Goal: Transaction & Acquisition: Purchase product/service

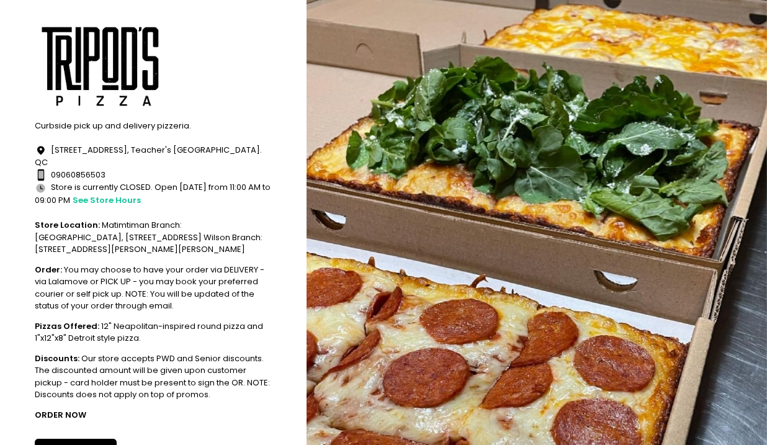
scroll to position [86, 0]
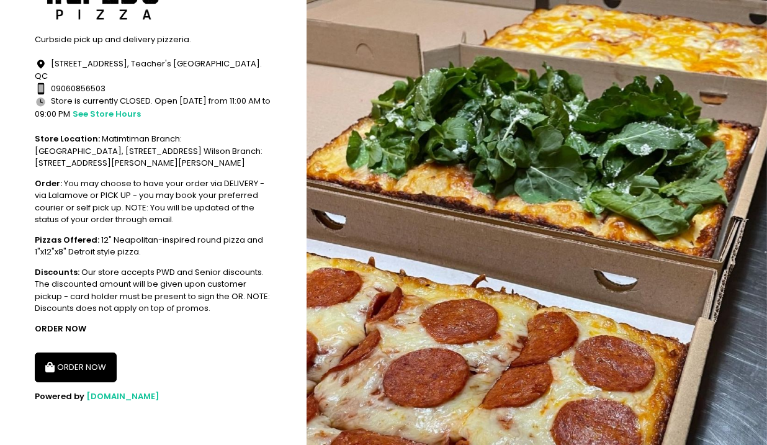
click at [76, 368] on button "ORDER NOW" at bounding box center [76, 367] width 82 height 30
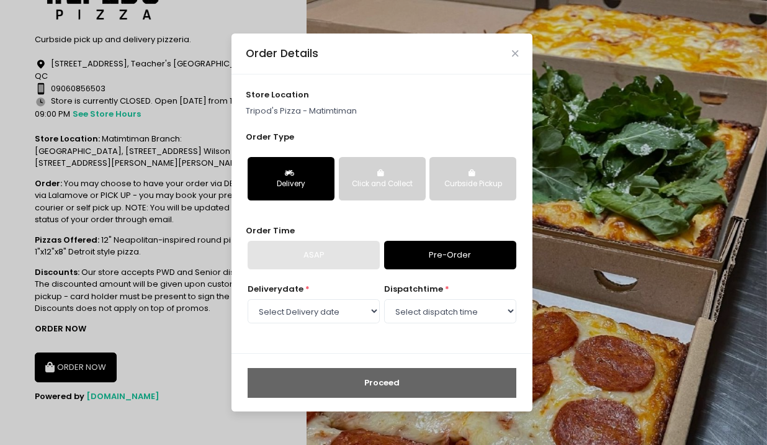
click at [345, 252] on div "ASAP" at bounding box center [314, 255] width 132 height 29
click at [373, 259] on div "ASAP" at bounding box center [314, 255] width 132 height 29
click at [375, 313] on select "Select Delivery date [DATE] [DATE] [DATE] [DATE] [DATE] [DATE] [DATE] [DATE] [D…" at bounding box center [314, 311] width 132 height 24
click at [248, 299] on select "Select Delivery date [DATE] [DATE] [DATE] [DATE] [DATE] [DATE] [DATE] [DATE] [D…" at bounding box center [314, 311] width 132 height 24
click at [377, 312] on select "Select Delivery date [DATE] [DATE] [DATE] [DATE] [DATE] [DATE] [DATE] [DATE] [D…" at bounding box center [314, 311] width 132 height 24
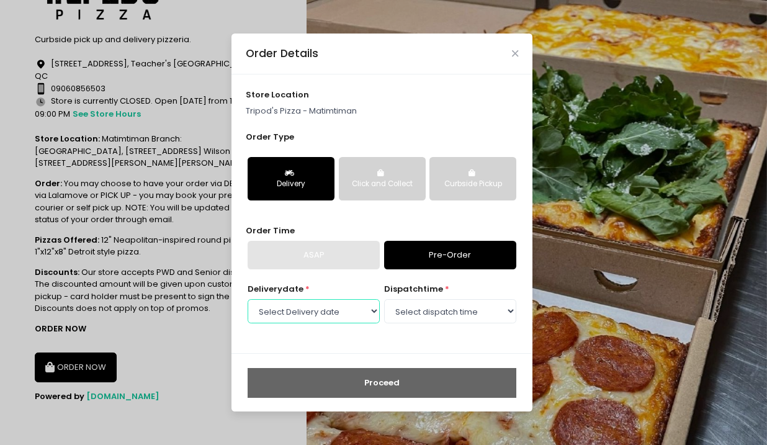
select select "[DATE]"
click at [248, 299] on select "Select Delivery date [DATE] [DATE] [DATE] [DATE] [DATE] [DATE] [DATE] [DATE] [D…" at bounding box center [314, 311] width 132 height 24
click at [452, 313] on select "Select dispatch time 12:00 PM - 12:30 PM 12:30 PM - 01:00 PM 01:00 PM - 01:30 P…" at bounding box center [450, 311] width 132 height 24
select select "13:30"
click at [384, 299] on select "Select dispatch time 12:00 PM - 12:30 PM 12:30 PM - 01:00 PM 01:00 PM - 01:30 P…" at bounding box center [450, 311] width 132 height 24
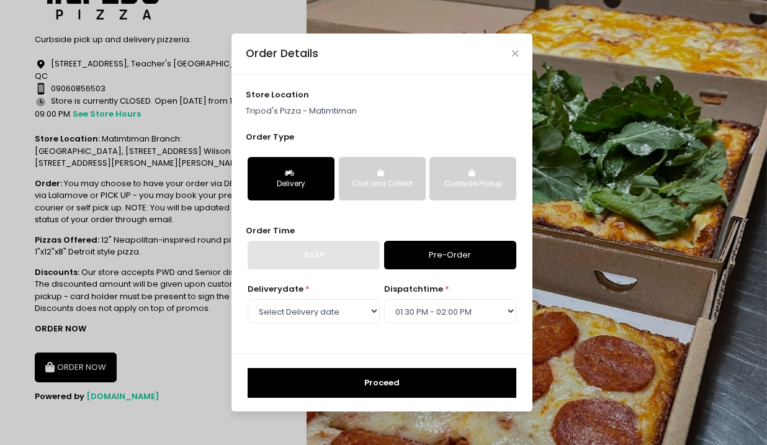
click at [396, 395] on button "Proceed" at bounding box center [382, 383] width 269 height 30
